Goal: Task Accomplishment & Management: Manage account settings

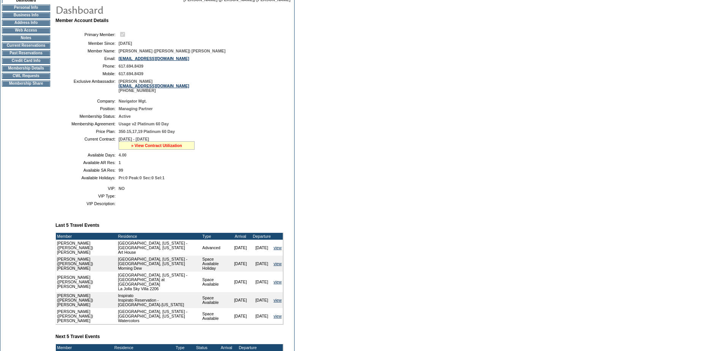
scroll to position [76, 0]
click at [166, 147] on link "» View Contract Utilization" at bounding box center [156, 145] width 51 height 5
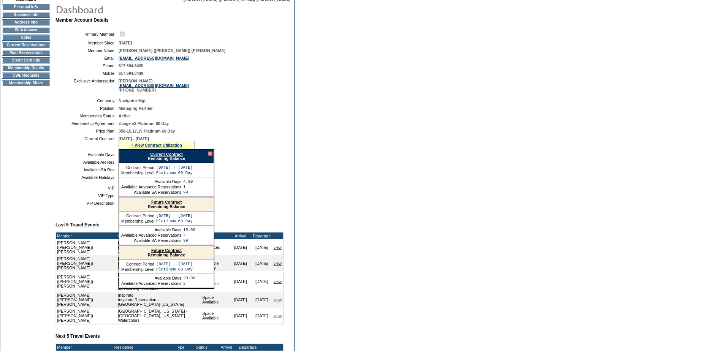
click at [173, 157] on link "Current Contract" at bounding box center [166, 154] width 32 height 5
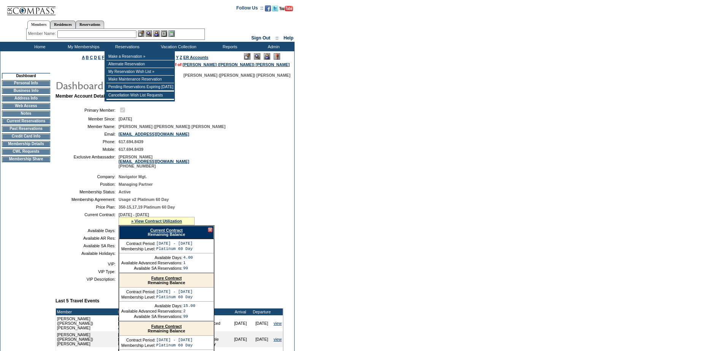
click at [97, 35] on input "text" at bounding box center [96, 34] width 79 height 8
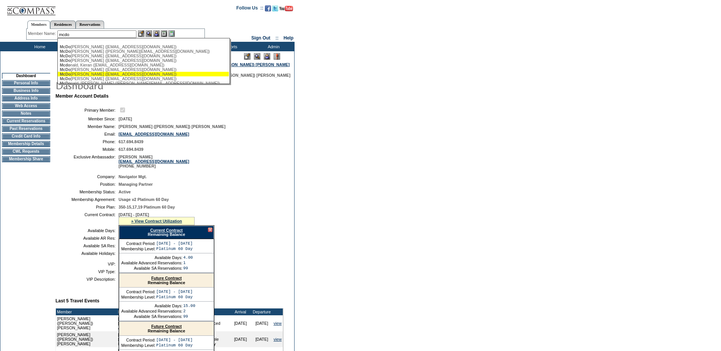
click at [110, 76] on div "McDo [PERSON_NAME] ([EMAIL_ADDRESS][DOMAIN_NAME])" at bounding box center [143, 74] width 167 height 5
type input "[PERSON_NAME] ([EMAIL_ADDRESS][DOMAIN_NAME])"
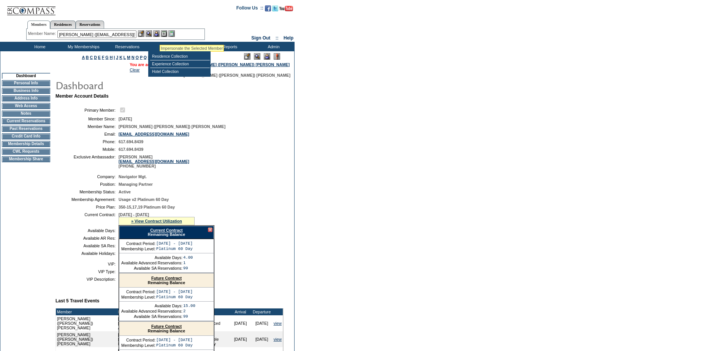
click at [160, 35] on img at bounding box center [156, 33] width 6 height 6
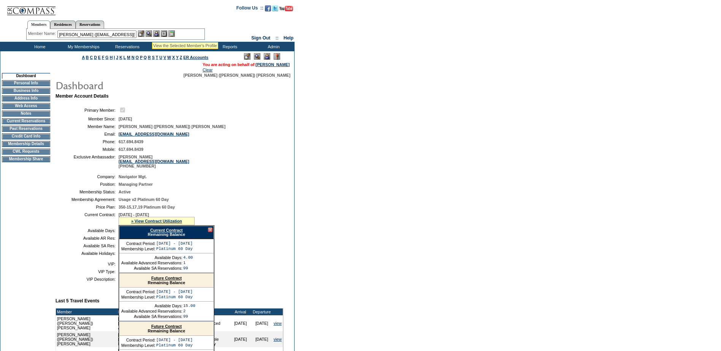
click at [150, 33] on img at bounding box center [148, 33] width 6 height 6
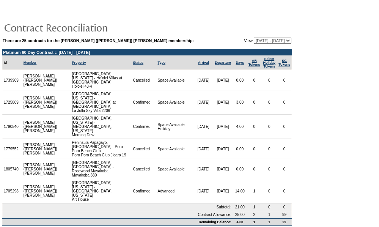
click at [259, 42] on select "[DATE] - [DATE] [DATE] - [DATE] [DATE] - [DATE] [DATE] - [DATE] [DATE] - [DATE]…" at bounding box center [273, 41] width 38 height 6
click at [266, 43] on select "[DATE] - [DATE] [DATE] - [DATE] [DATE] - [DATE] [DATE] - [DATE] [DATE] - [DATE]…" at bounding box center [273, 41] width 38 height 6
click at [320, 141] on form "There are 25 contracts for the [PERSON_NAME] ([PERSON_NAME]) [PERSON_NAME] memb…" at bounding box center [189, 116] width 379 height 232
click at [275, 44] on select "[DATE] - [DATE] [DATE] - [DATE] [DATE] - [DATE] [DATE] - [DATE] [DATE] - [DATE]…" at bounding box center [273, 41] width 38 height 6
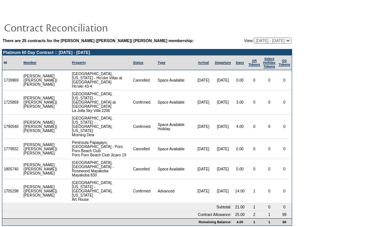
click at [254, 38] on select "[DATE] - [DATE] [DATE] - [DATE] [DATE] - [DATE] [DATE] - [DATE] [DATE] - [DATE]…" at bounding box center [273, 41] width 38 height 6
click at [264, 41] on select "[DATE] - [DATE] [DATE] - [DATE] [DATE] - [DATE] [DATE] - [DATE] [DATE] - [DATE]…" at bounding box center [273, 41] width 38 height 6
click at [254, 43] on select "[DATE] - [DATE] [DATE] - [DATE] [DATE] - [DATE] [DATE] - [DATE] [DATE] - [DATE]…" at bounding box center [273, 41] width 38 height 6
select select "126317"
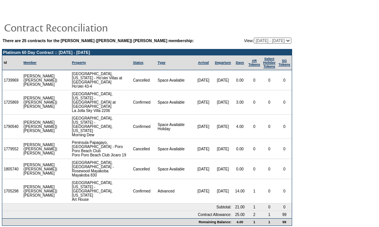
click at [254, 38] on select "[DATE] - [DATE] [DATE] - [DATE] [DATE] - [DATE] [DATE] - [DATE] [DATE] - [DATE]…" at bounding box center [273, 41] width 38 height 6
